Goal: Find specific page/section: Find specific page/section

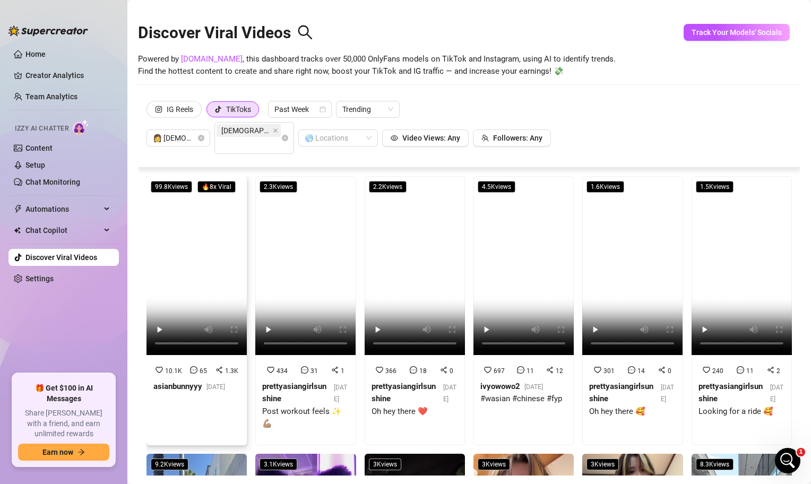
scroll to position [23, 0]
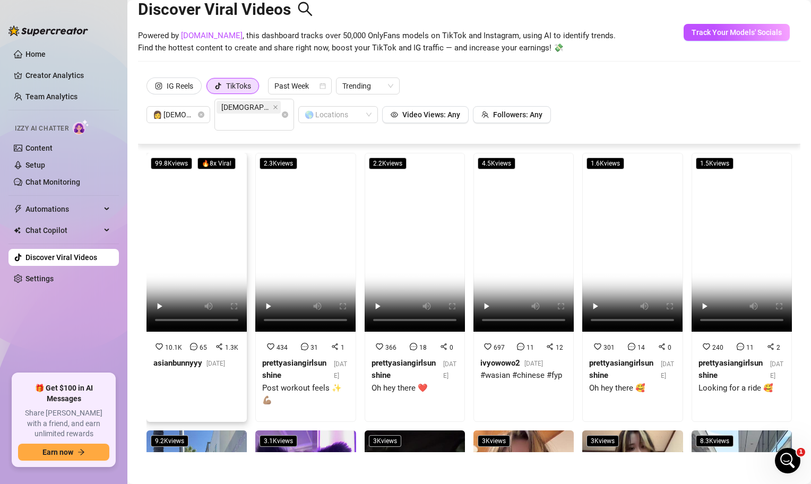
click at [195, 211] on video at bounding box center [196, 242] width 100 height 179
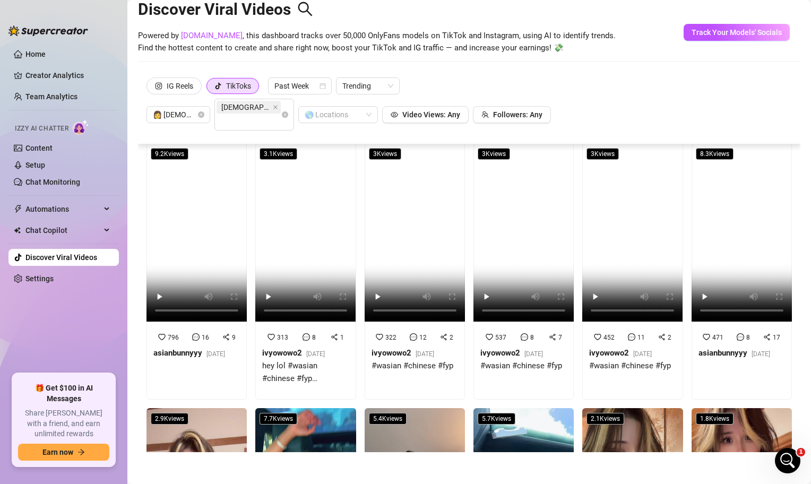
scroll to position [0, 0]
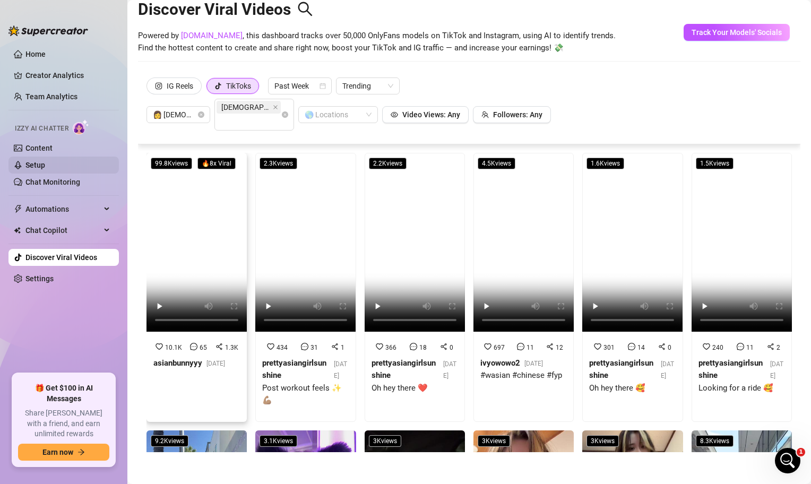
click at [45, 169] on link "Setup" at bounding box center [35, 165] width 20 height 8
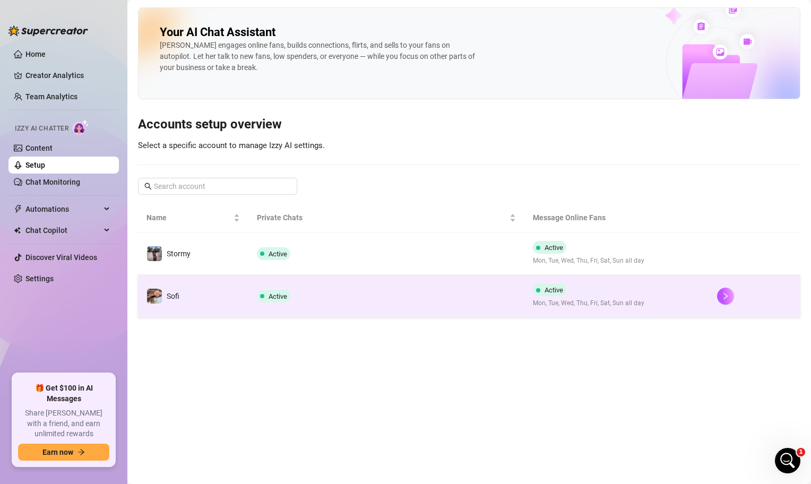
click at [408, 287] on td "Active" at bounding box center [386, 296] width 276 height 42
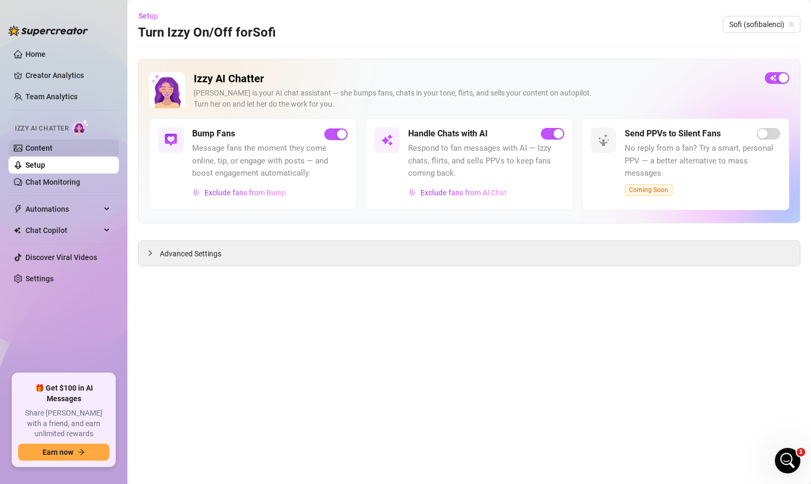
click at [33, 149] on link "Content" at bounding box center [38, 148] width 27 height 8
